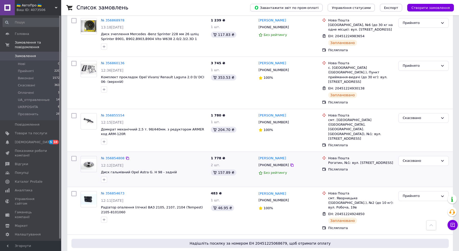
scroll to position [424, 0]
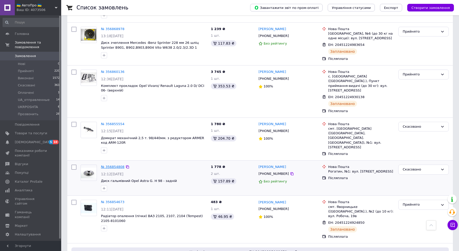
click at [115, 165] on link "№ 356854808" at bounding box center [112, 167] width 23 height 4
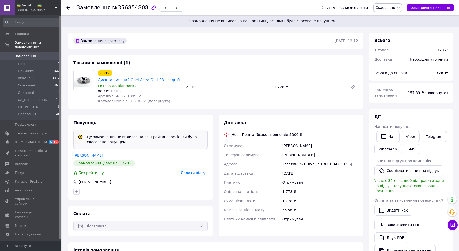
click at [297, 156] on div "[PHONE_NUMBER]" at bounding box center [320, 154] width 78 height 9
copy div "380680514573"
click at [42, 72] on li "Прийняті 220" at bounding box center [31, 71] width 63 height 7
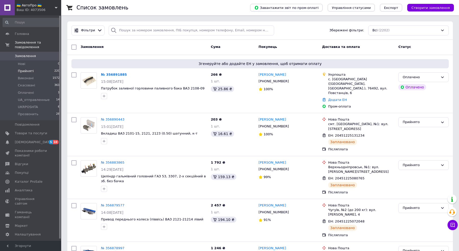
click at [37, 69] on li "Прийняті 220" at bounding box center [31, 71] width 63 height 7
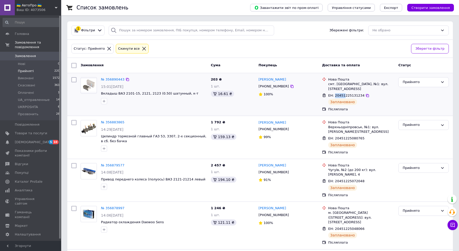
copy span "20451"
drag, startPoint x: 335, startPoint y: 94, endPoint x: 345, endPoint y: 94, distance: 9.7
click at [345, 94] on span "ЕН: 20451225131234" at bounding box center [346, 96] width 36 height 4
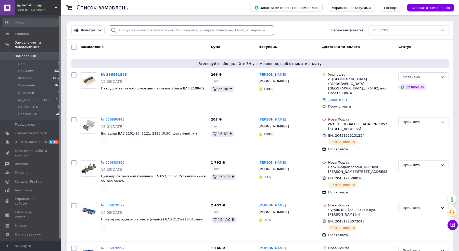
click at [148, 29] on input "search" at bounding box center [192, 31] width 166 height 10
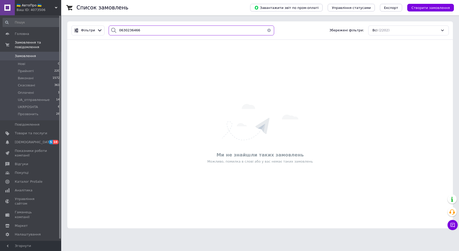
type input "0630236466"
click at [37, 5] on span "🇺🇦 АвтоПро 🇺🇦" at bounding box center [36, 5] width 38 height 5
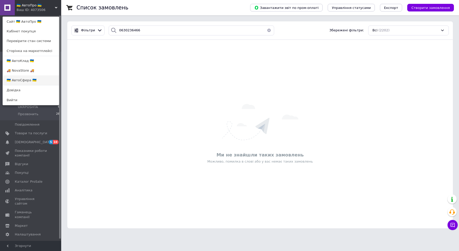
click at [37, 79] on link "🇺🇦 АвтоСфера 🇺🇦" at bounding box center [31, 80] width 56 height 10
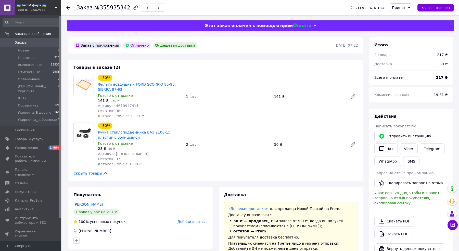
scroll to position [10, 0]
click at [116, 137] on link "Ручка стеклоподъемника ВАЗ 2108-15, пластик с облицовкой" at bounding box center [135, 134] width 74 height 9
